Goal: Task Accomplishment & Management: Complete application form

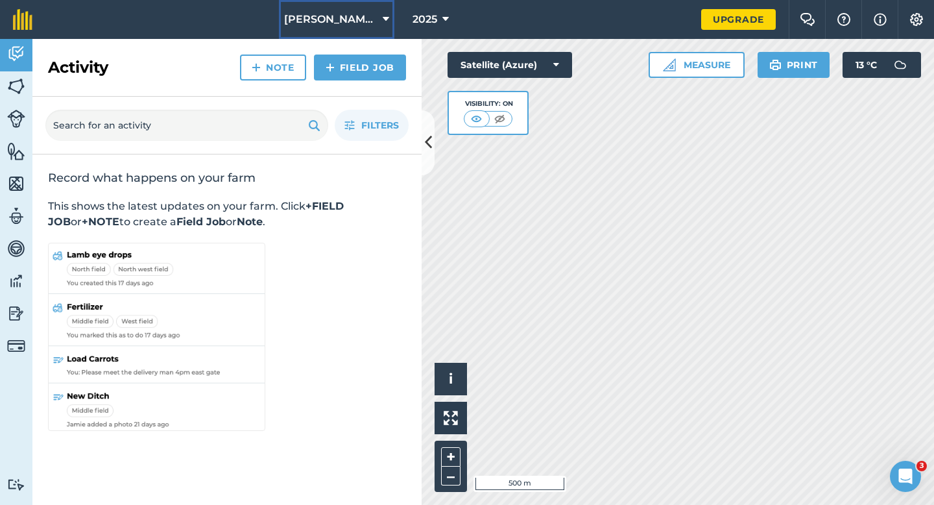
click at [293, 18] on span "[PERSON_NAME] & Sons Farming" at bounding box center [330, 20] width 93 height 16
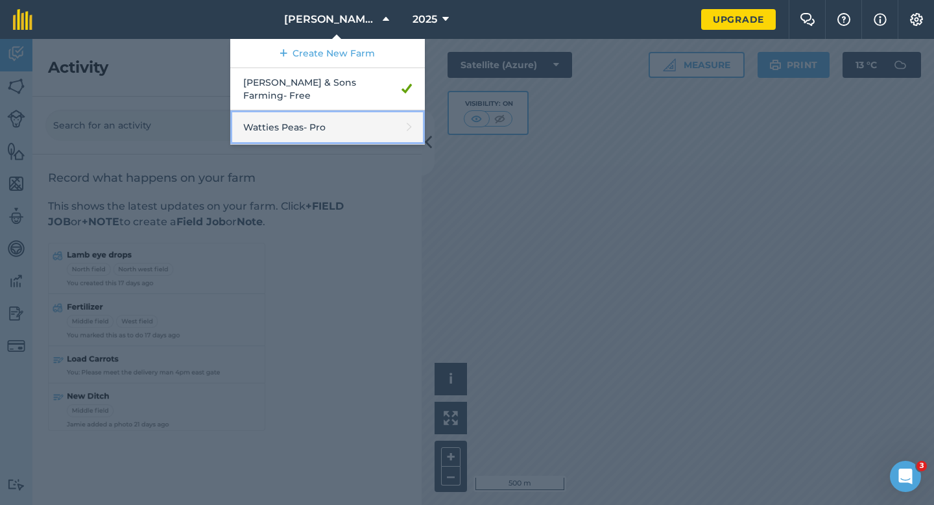
click at [295, 114] on link "Watties Peas - Pro" at bounding box center [327, 127] width 195 height 34
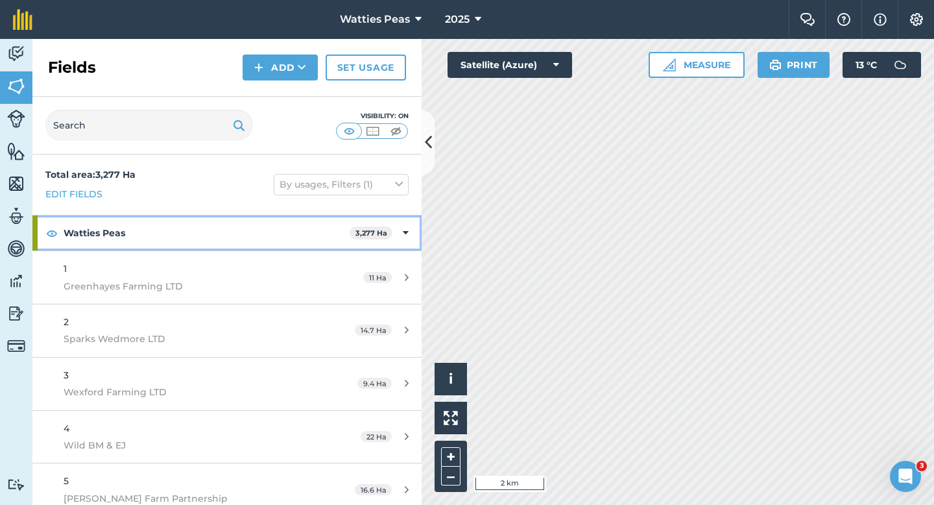
click at [407, 235] on icon at bounding box center [406, 233] width 6 height 14
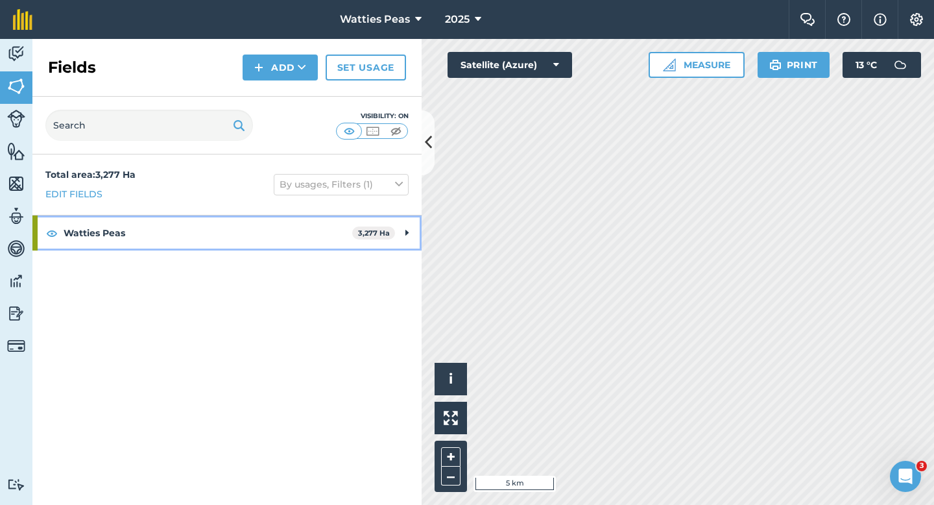
click at [372, 226] on div "Watties Peas 3,277 Ha" at bounding box center [226, 232] width 389 height 35
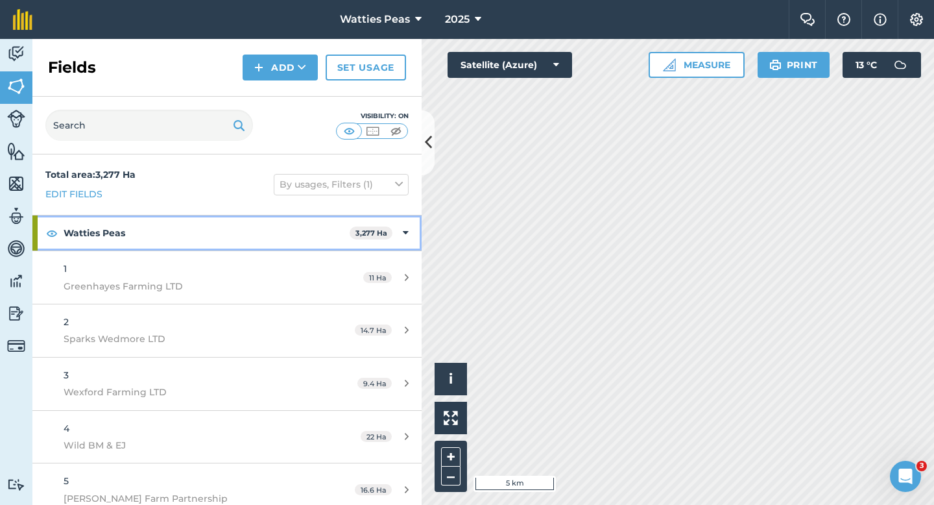
click at [395, 222] on div "Watties Peas 3,277 Ha" at bounding box center [226, 232] width 389 height 35
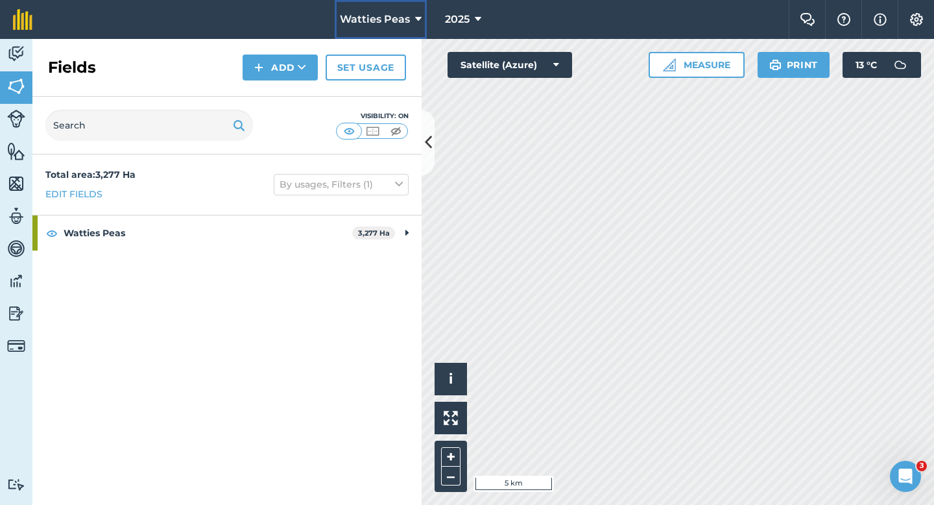
click at [347, 19] on span "Watties Peas" at bounding box center [375, 20] width 70 height 16
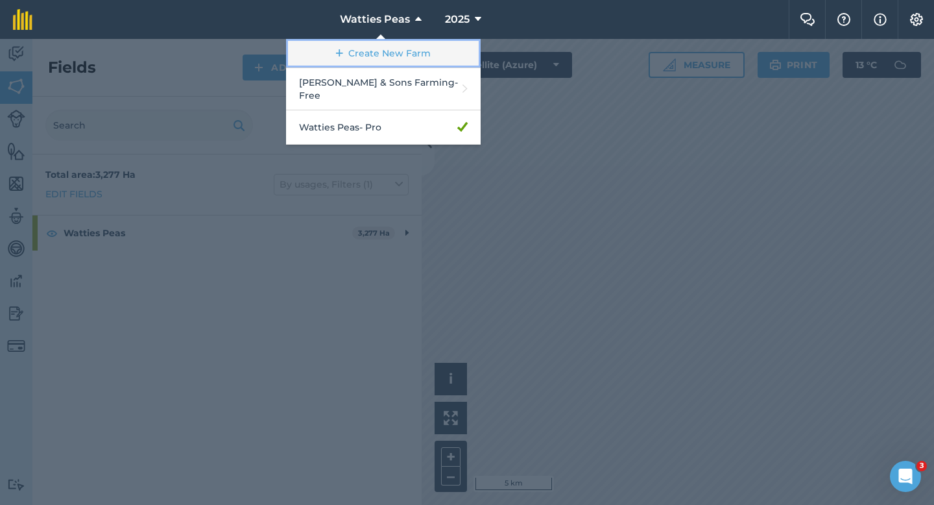
click at [348, 57] on link "Create New Farm" at bounding box center [383, 53] width 195 height 29
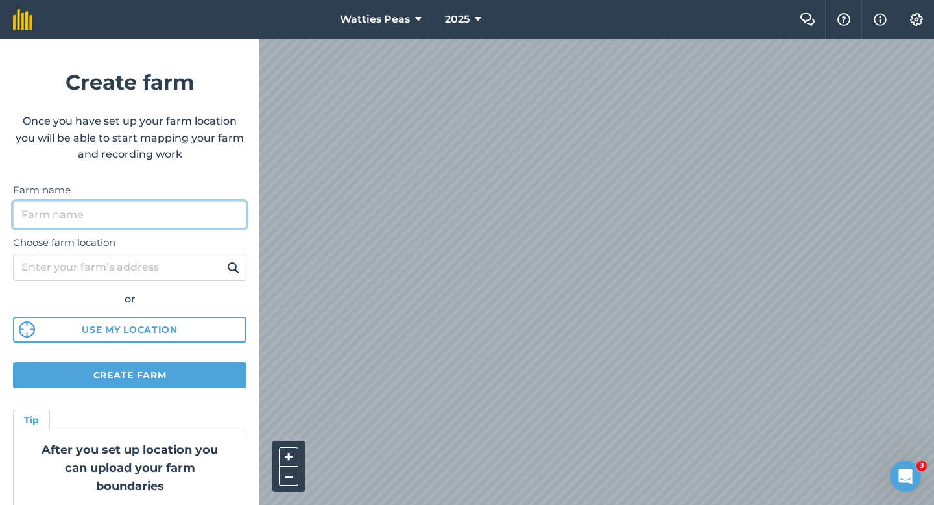
click at [186, 206] on input "Farm name" at bounding box center [130, 214] width 234 height 27
type input "[PERSON_NAME] & Sons"
